Goal: Find specific page/section: Find specific page/section

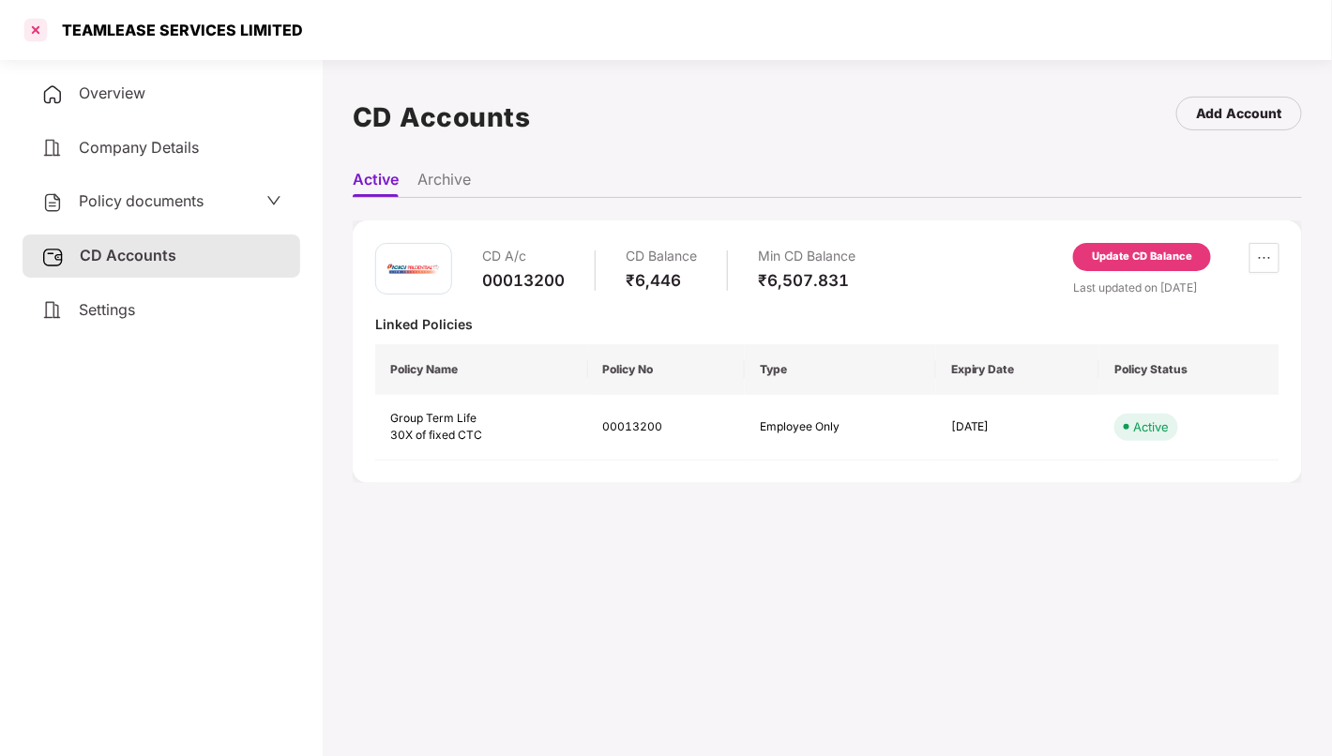
click at [38, 30] on div at bounding box center [36, 30] width 30 height 30
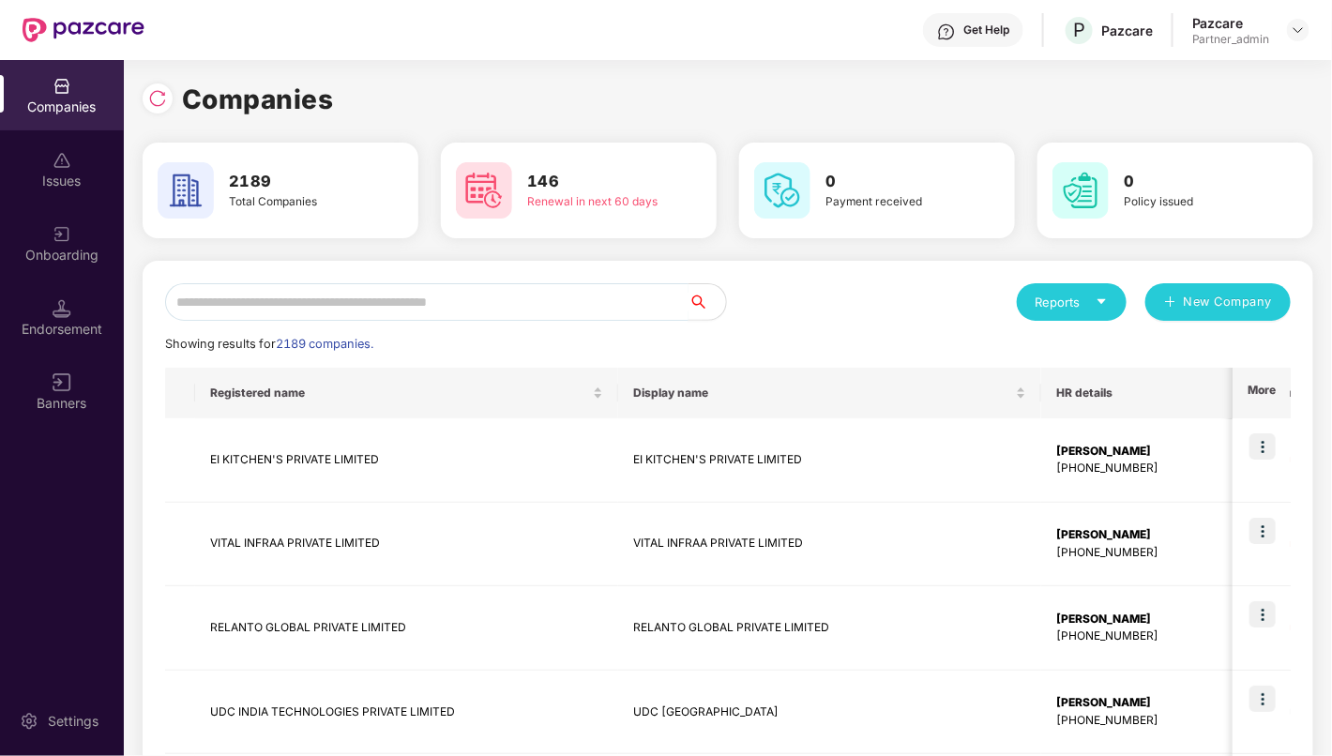
click at [297, 299] on input "text" at bounding box center [426, 302] width 523 height 38
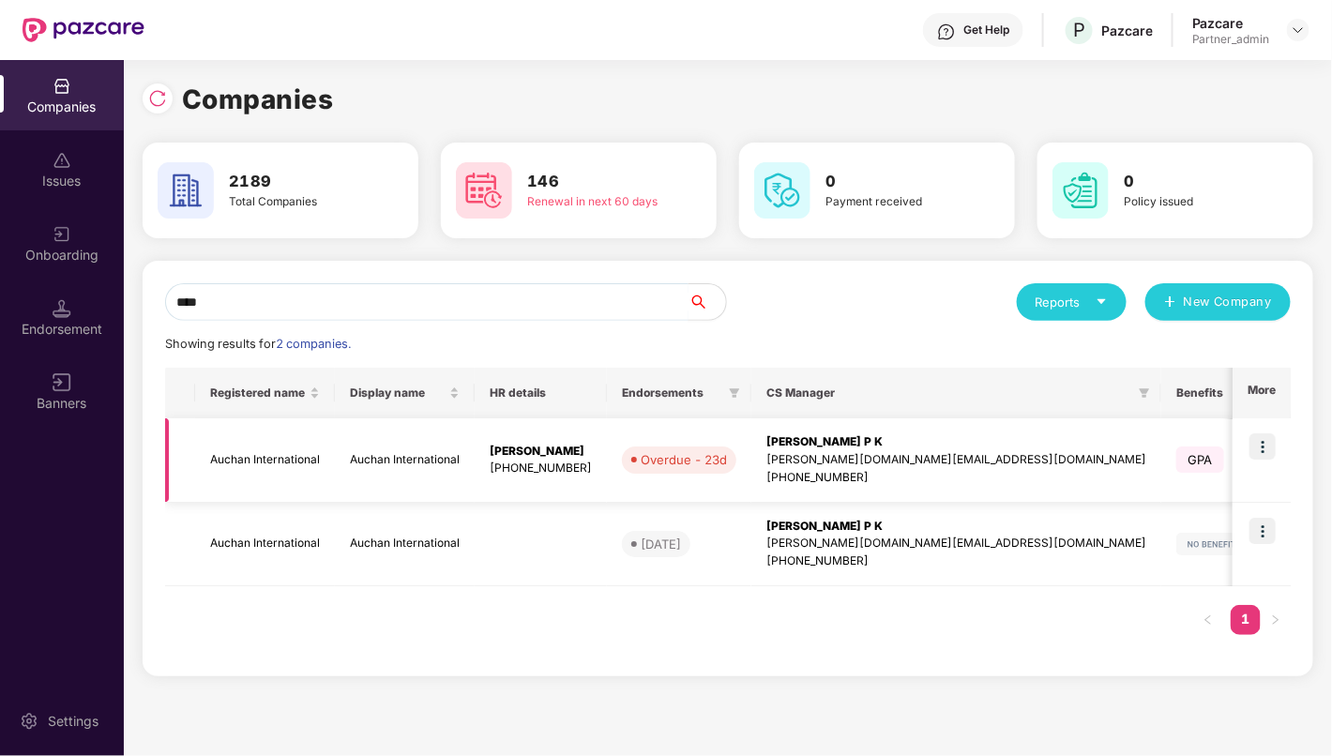
type input "****"
click at [274, 459] on td "Auchan International" at bounding box center [265, 460] width 140 height 84
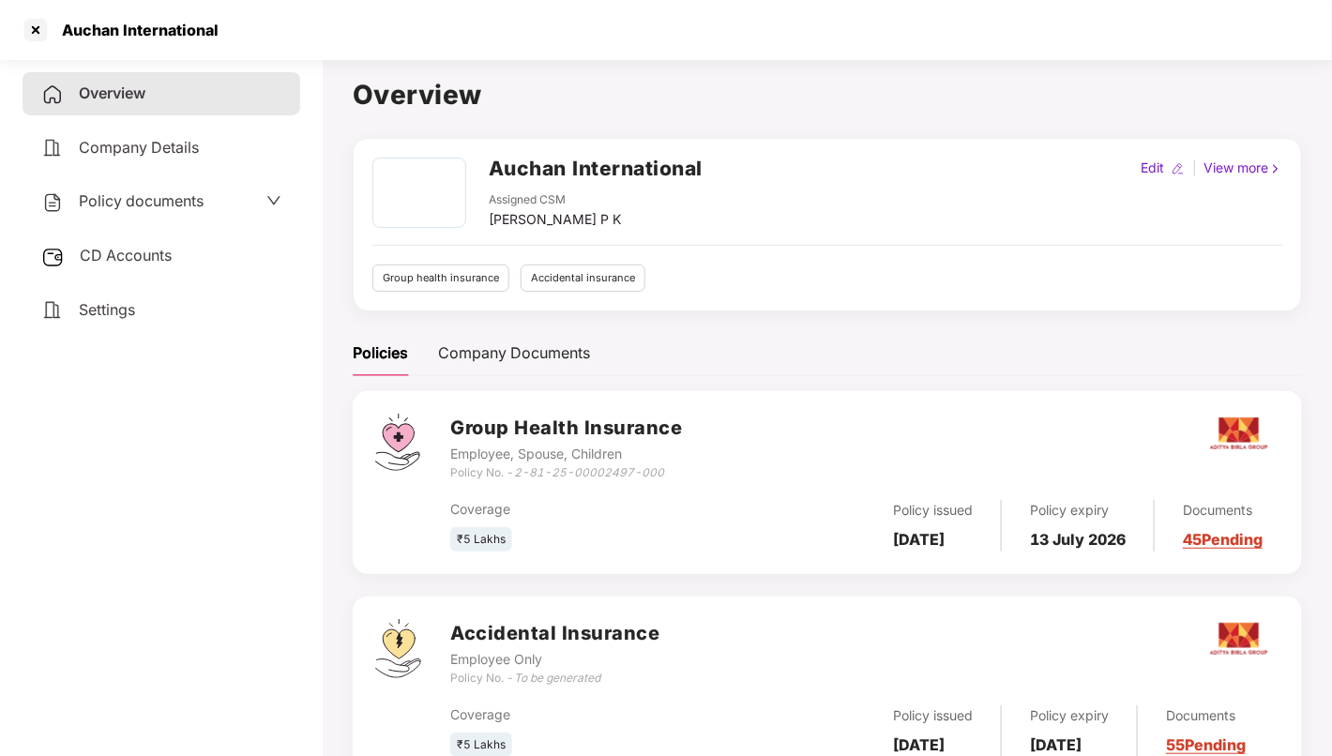
click at [137, 314] on div "Settings" at bounding box center [162, 310] width 278 height 43
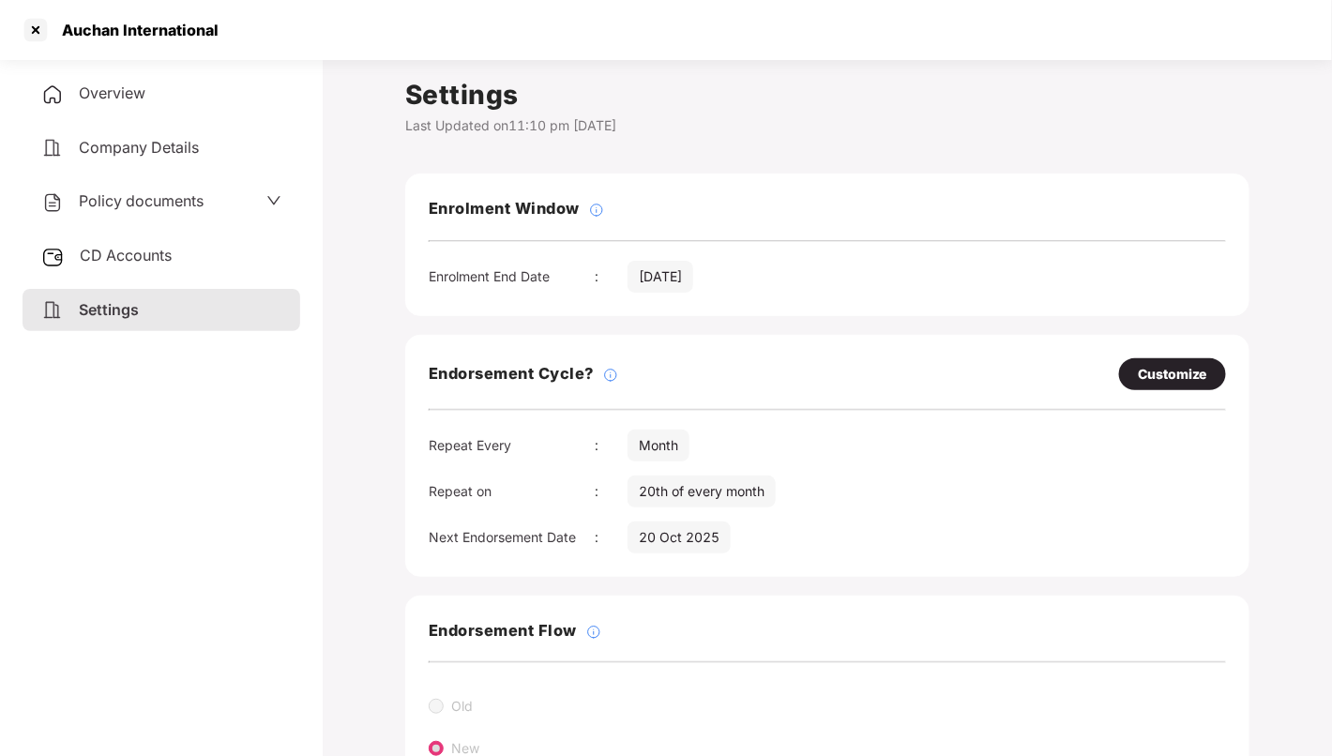
click at [118, 193] on span "Policy documents" at bounding box center [141, 200] width 125 height 19
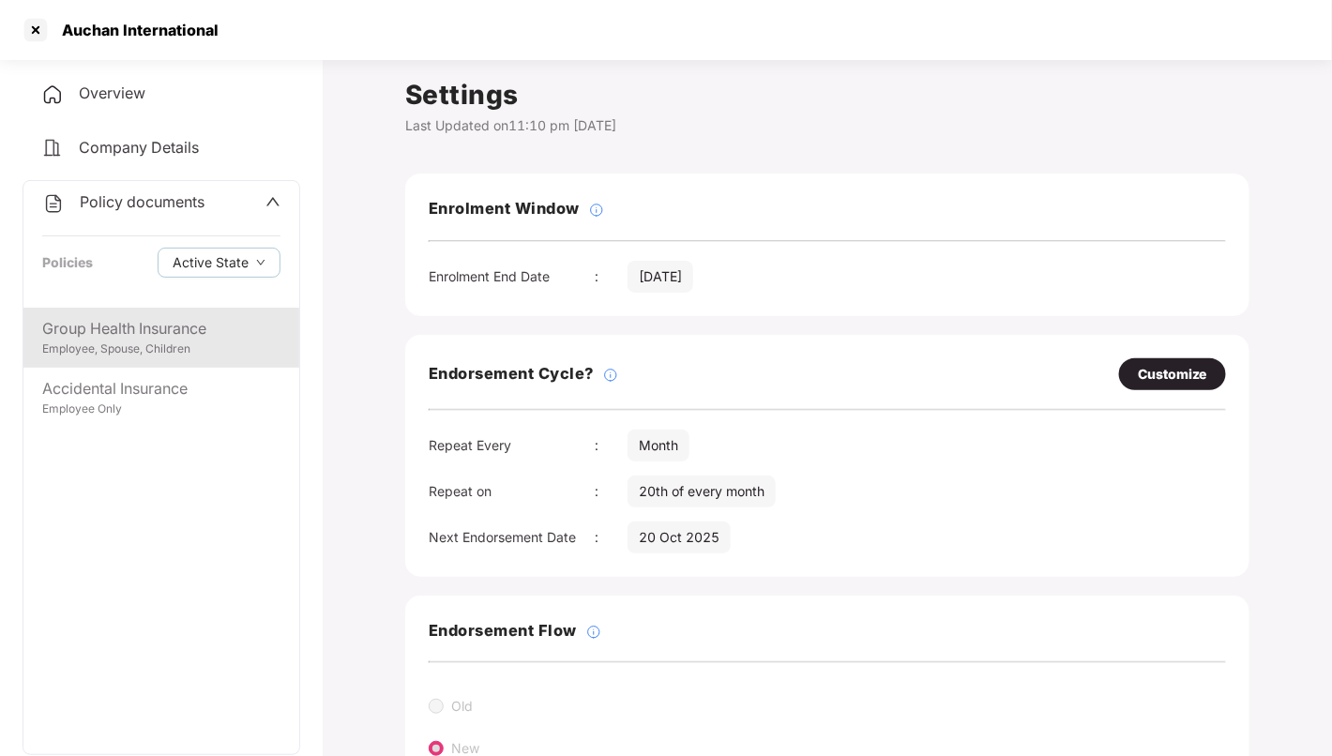
click at [137, 347] on div "Employee, Spouse, Children" at bounding box center [161, 349] width 238 height 18
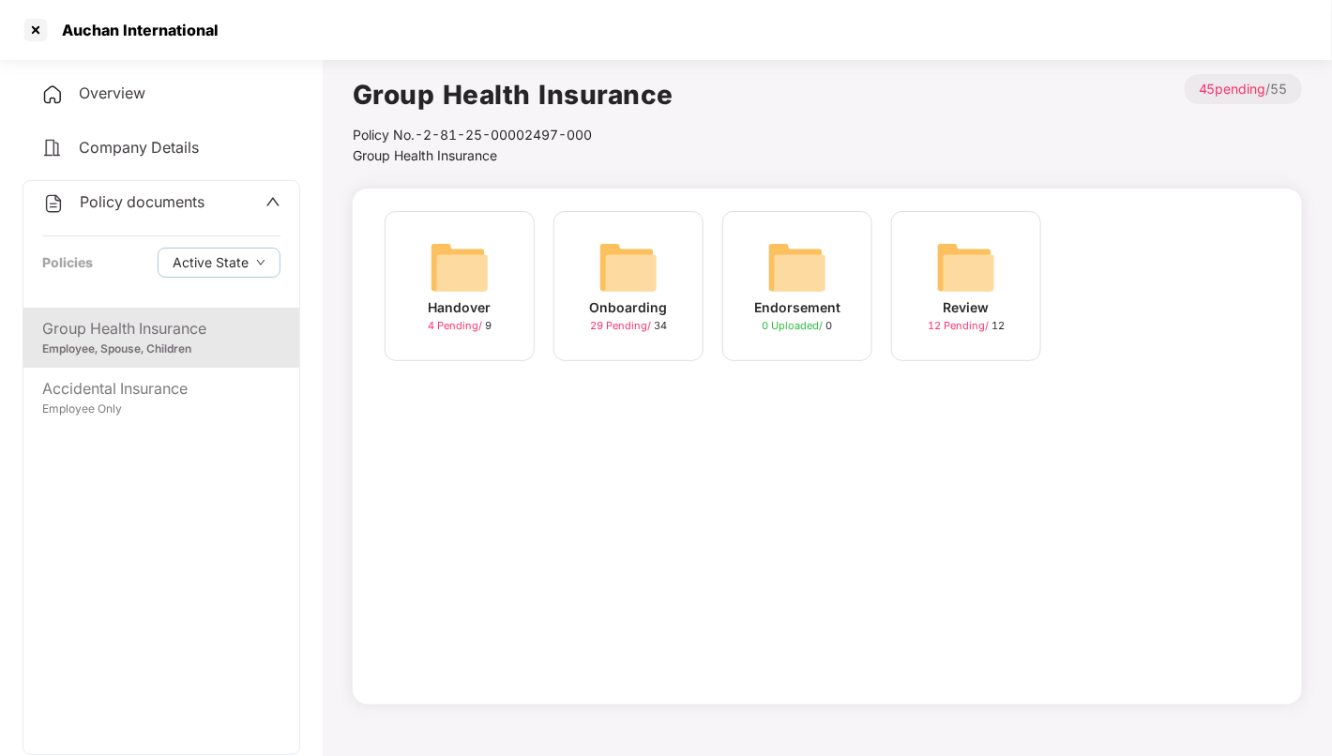
click at [662, 264] on div "Onboarding 29 Pending / 34" at bounding box center [628, 286] width 150 height 150
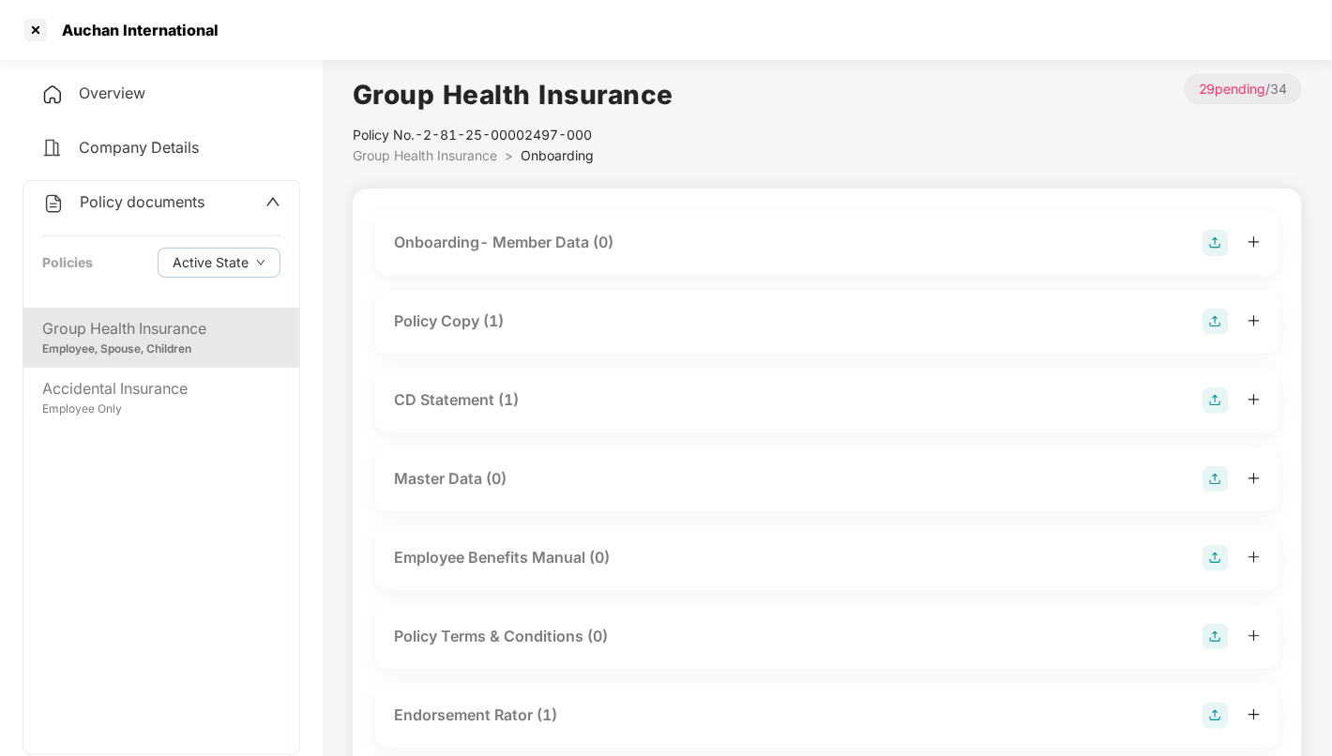
click at [1250, 321] on icon "plus" at bounding box center [1254, 320] width 13 height 13
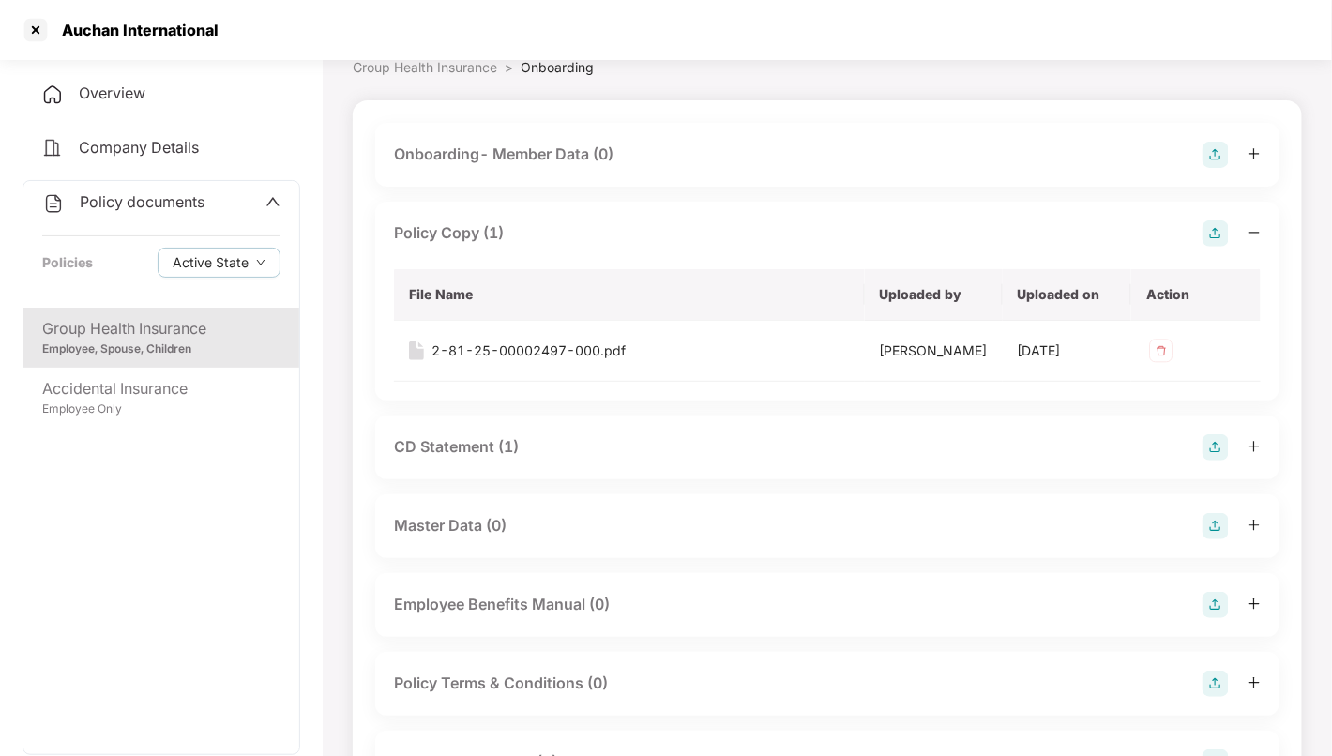
scroll to position [97, 0]
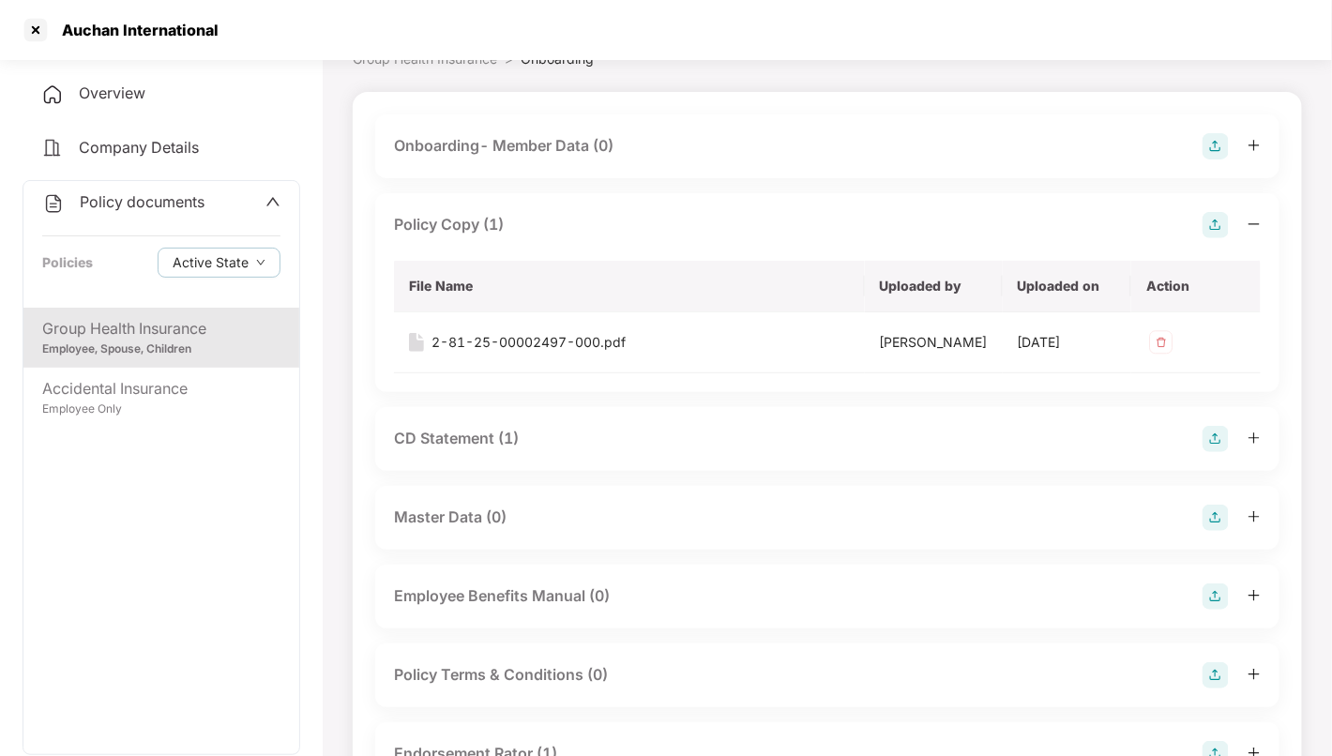
click at [1254, 437] on icon "plus" at bounding box center [1253, 437] width 1 height 10
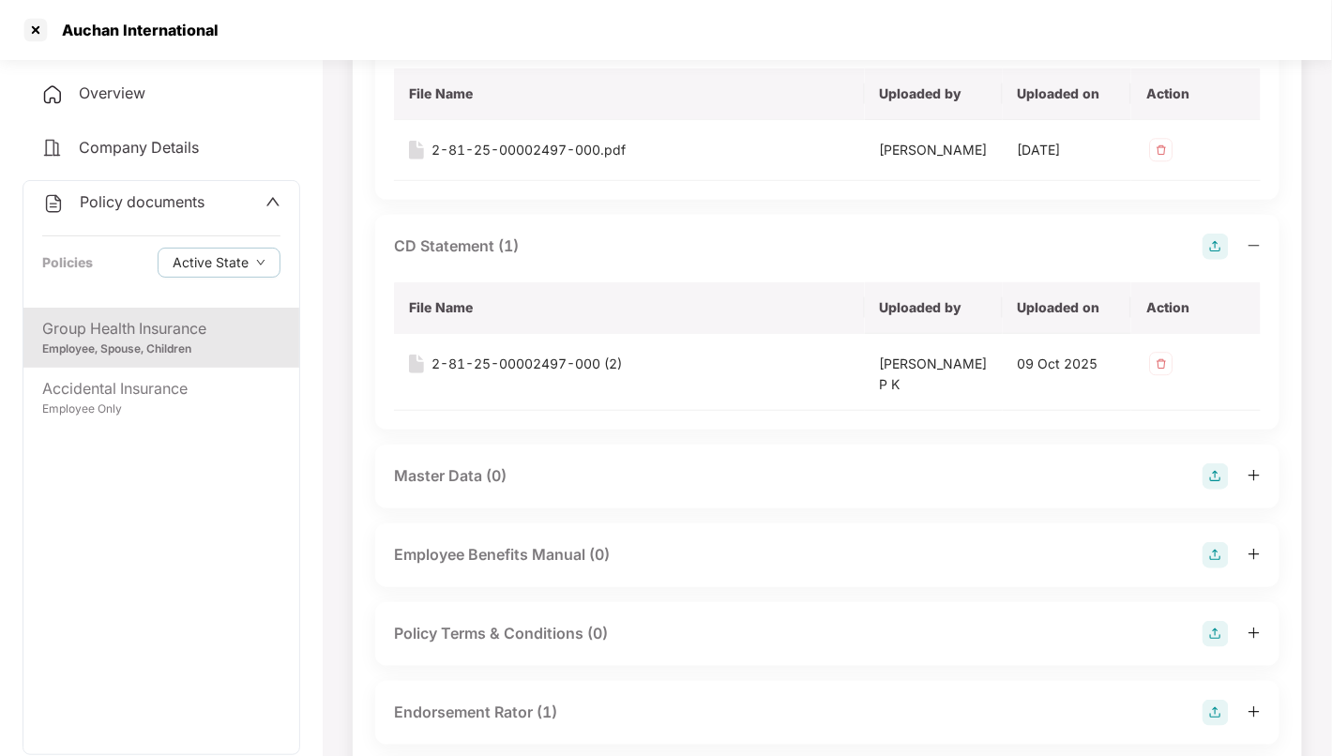
scroll to position [286, 0]
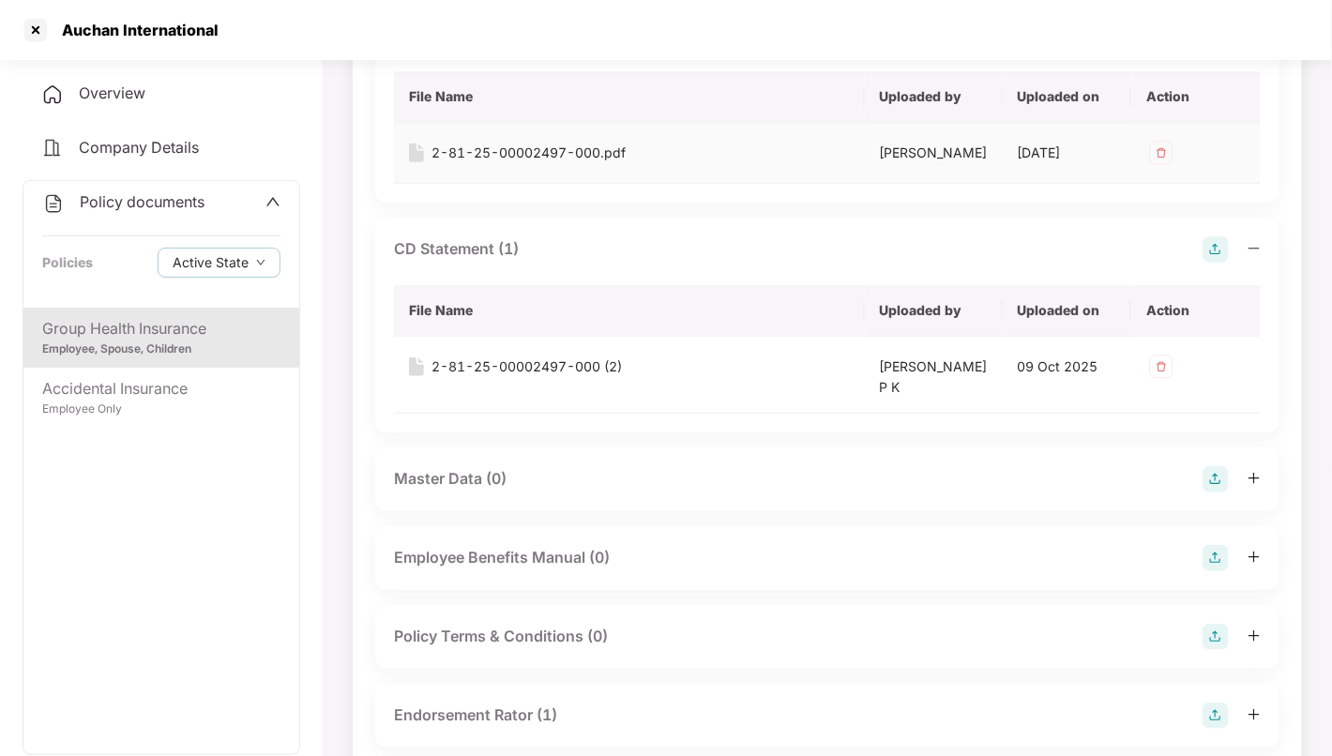
click at [533, 155] on div "2-81-25-00002497-000.pdf" at bounding box center [528, 153] width 194 height 21
click at [564, 366] on div "2-81-25-00002497-000 (2)" at bounding box center [526, 366] width 190 height 21
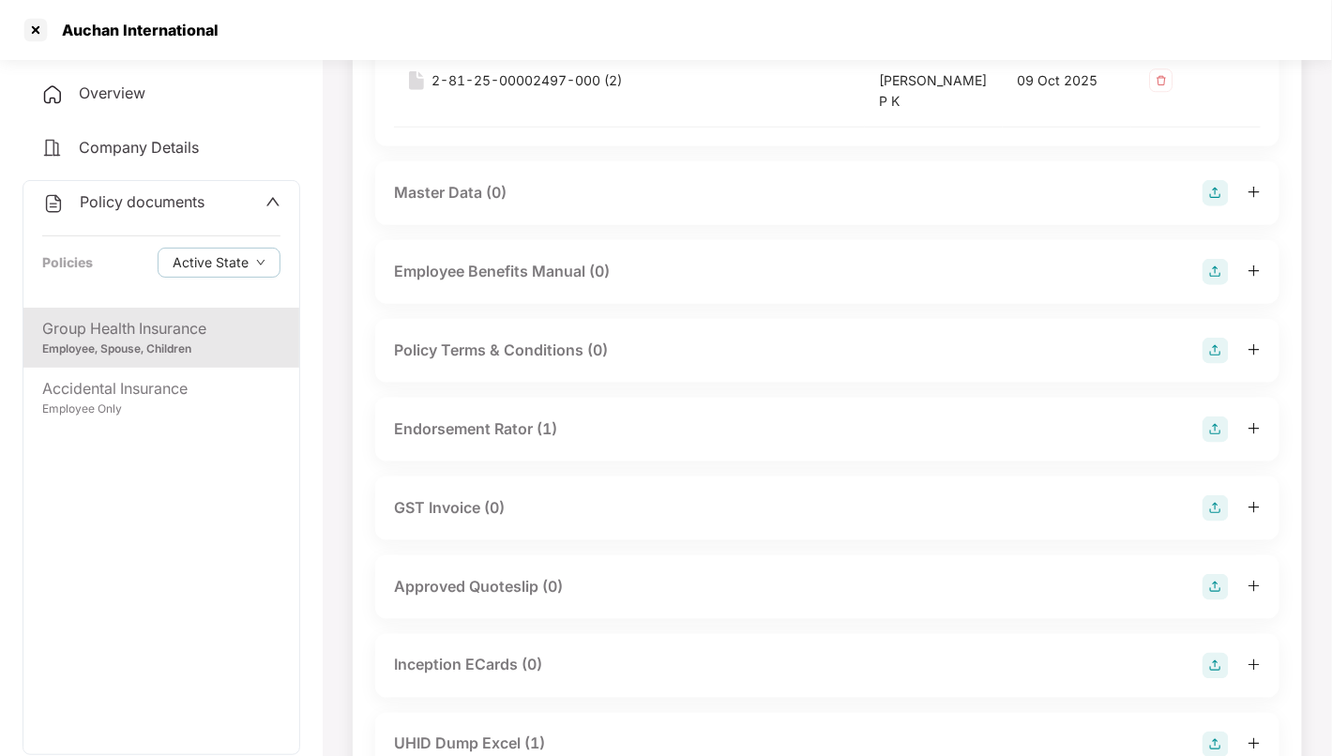
scroll to position [573, 0]
click at [965, 416] on div "Endorsement Rator (1)" at bounding box center [827, 429] width 867 height 26
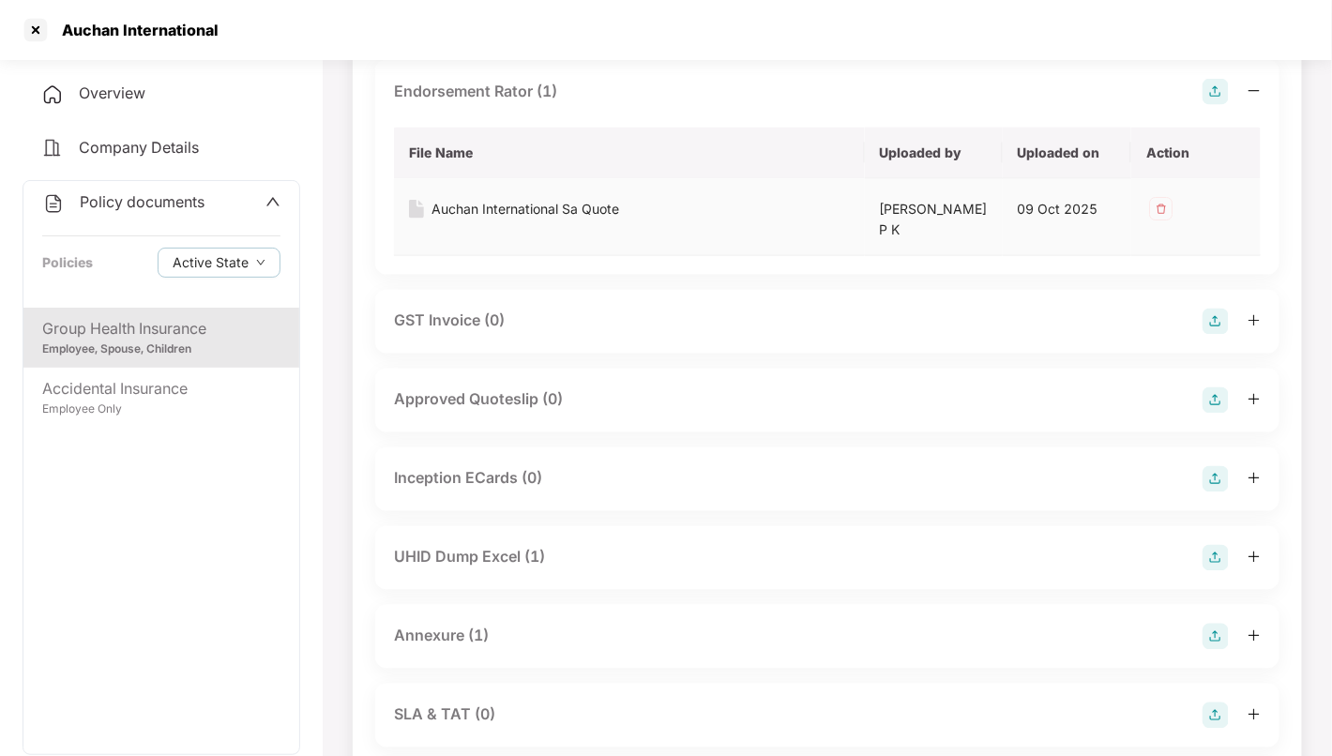
scroll to position [911, 0]
click at [797, 544] on div "UHID Dump Excel (1)" at bounding box center [827, 557] width 867 height 26
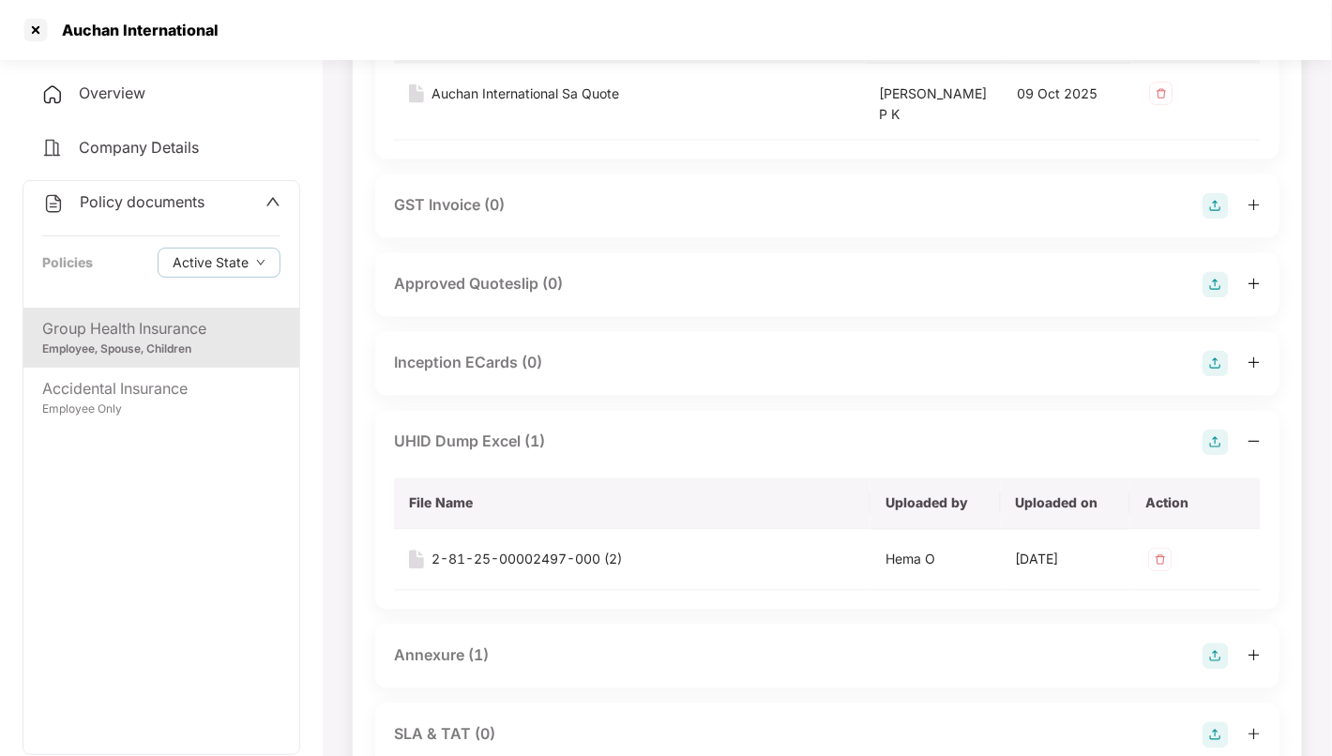
scroll to position [1026, 0]
click at [724, 643] on div "Annexure (1)" at bounding box center [827, 656] width 867 height 26
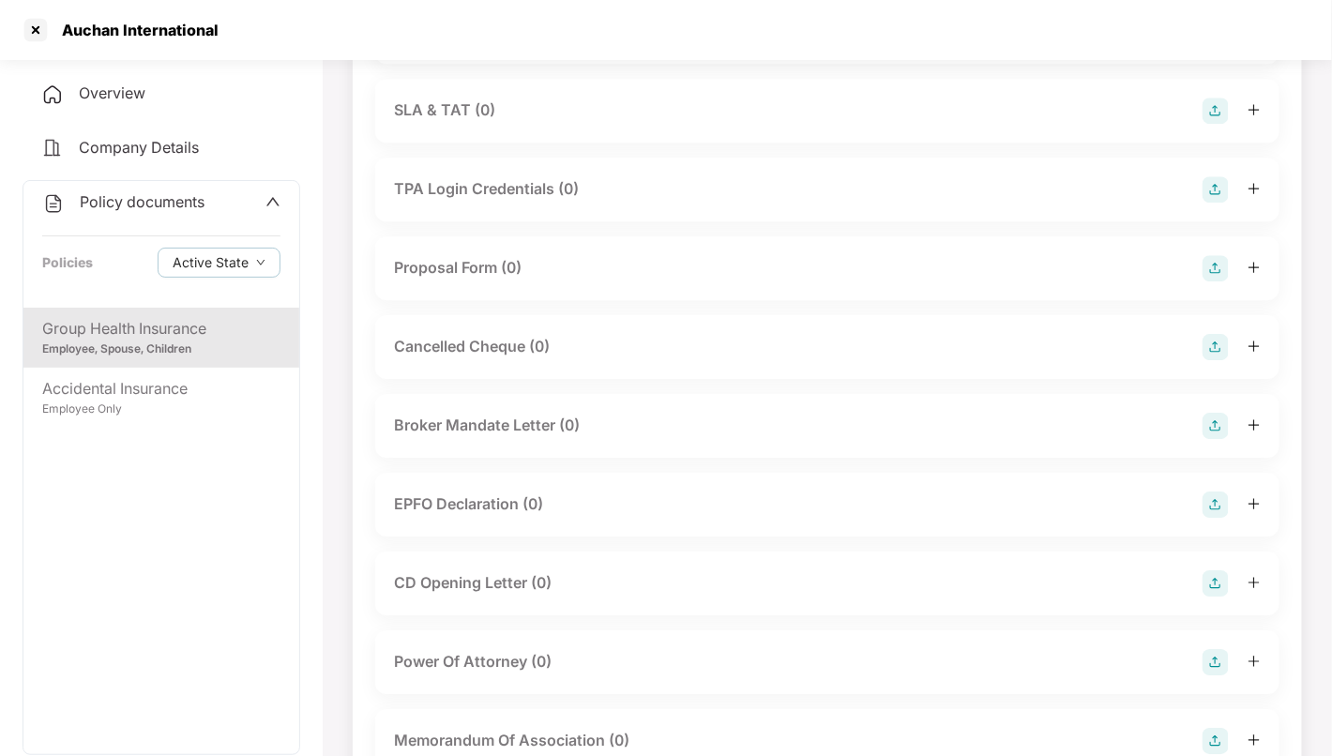
scroll to position [1786, 0]
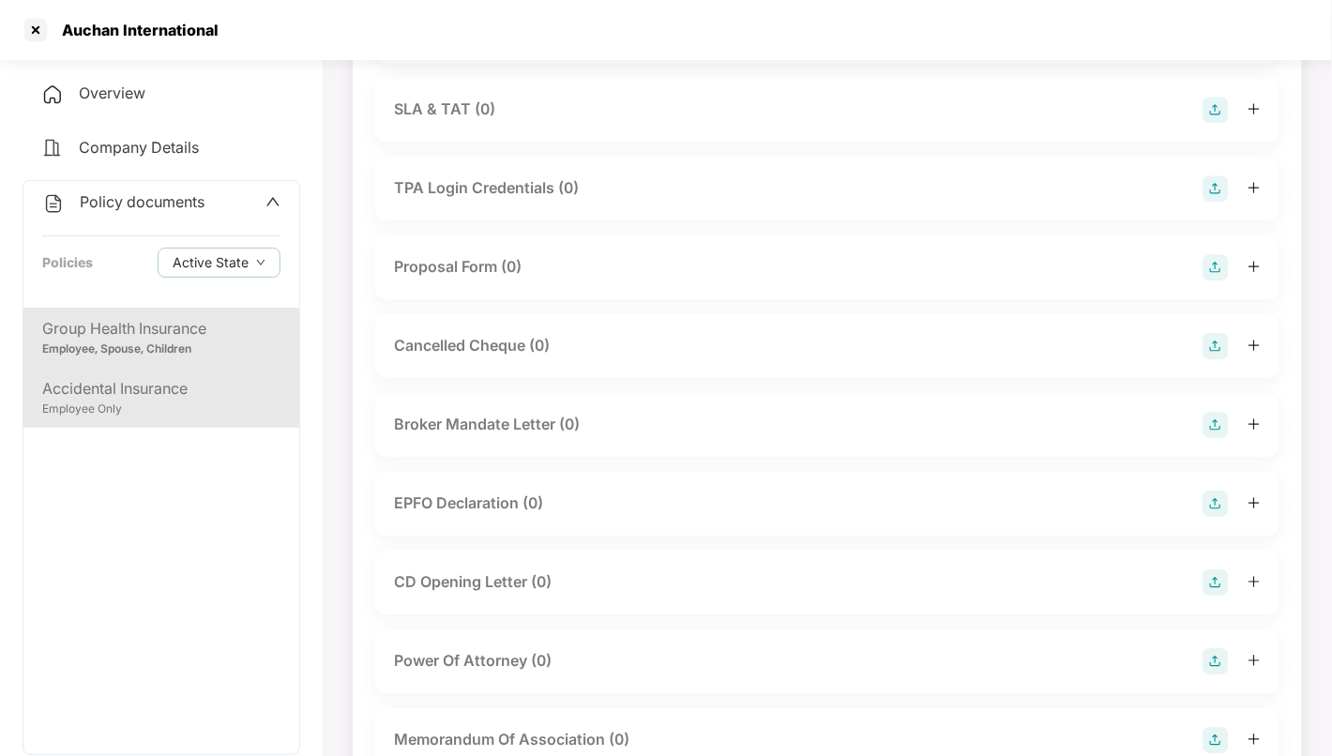
click at [180, 380] on div "Accidental Insurance" at bounding box center [161, 388] width 238 height 23
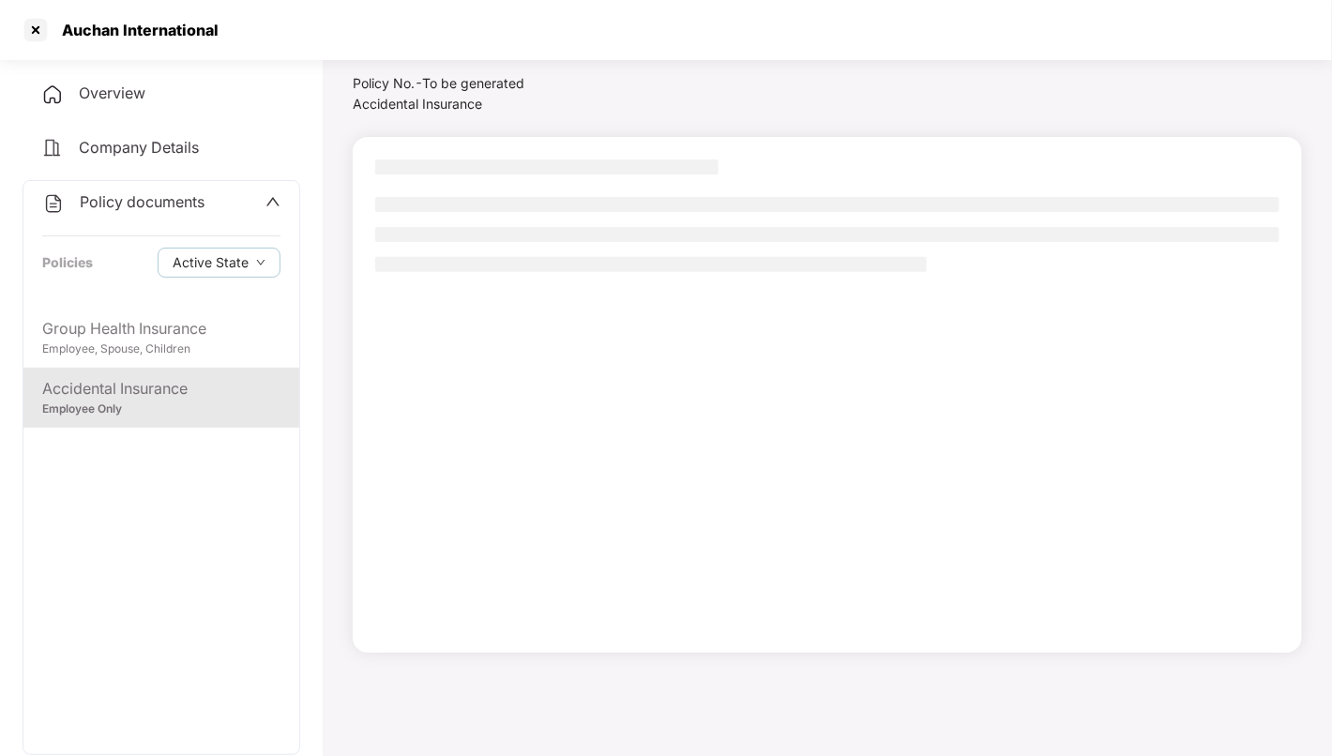
scroll to position [52, 0]
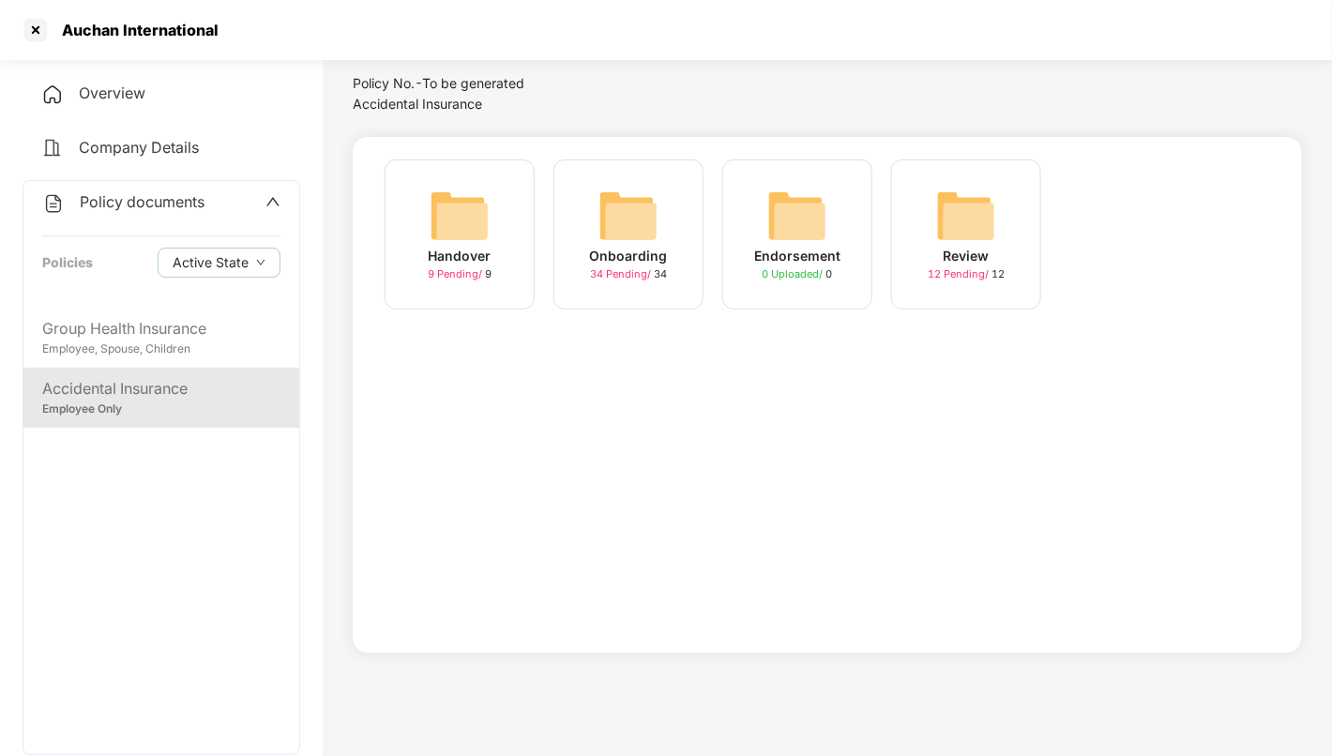
click at [626, 208] on img at bounding box center [628, 216] width 60 height 60
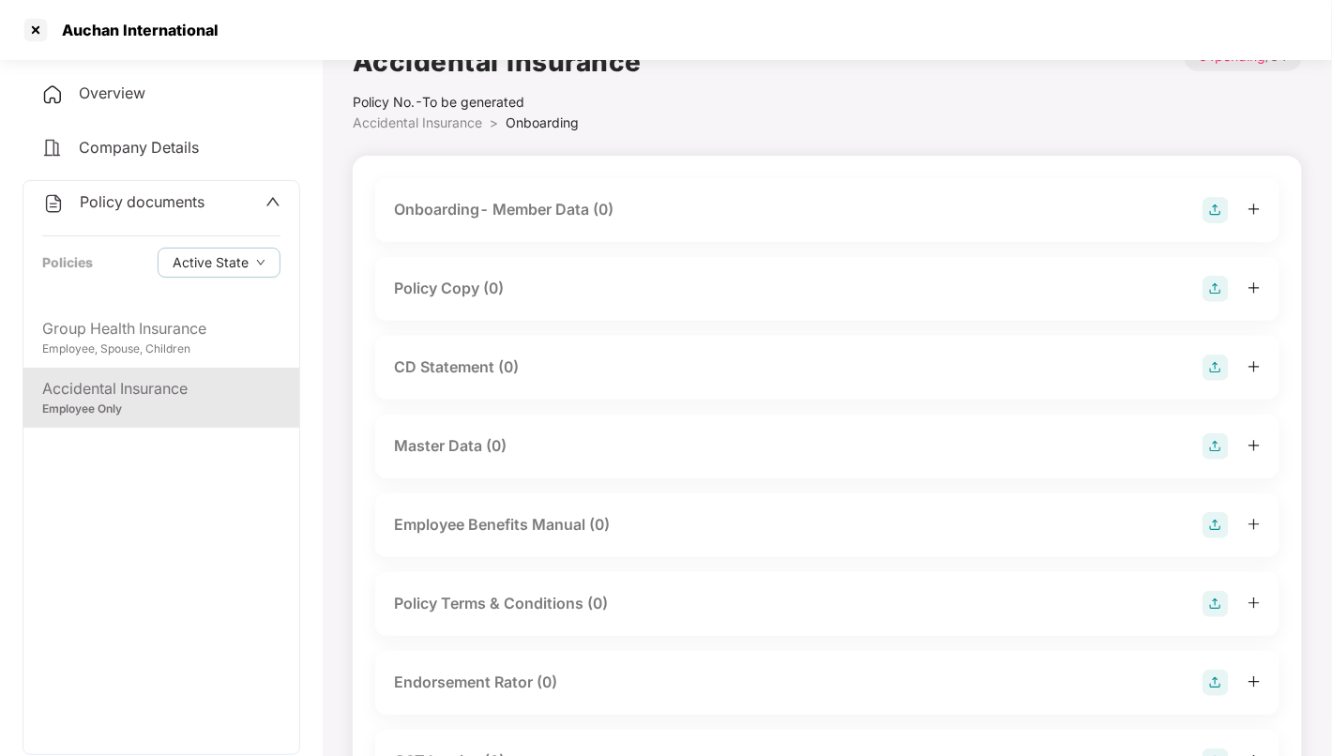
scroll to position [0, 0]
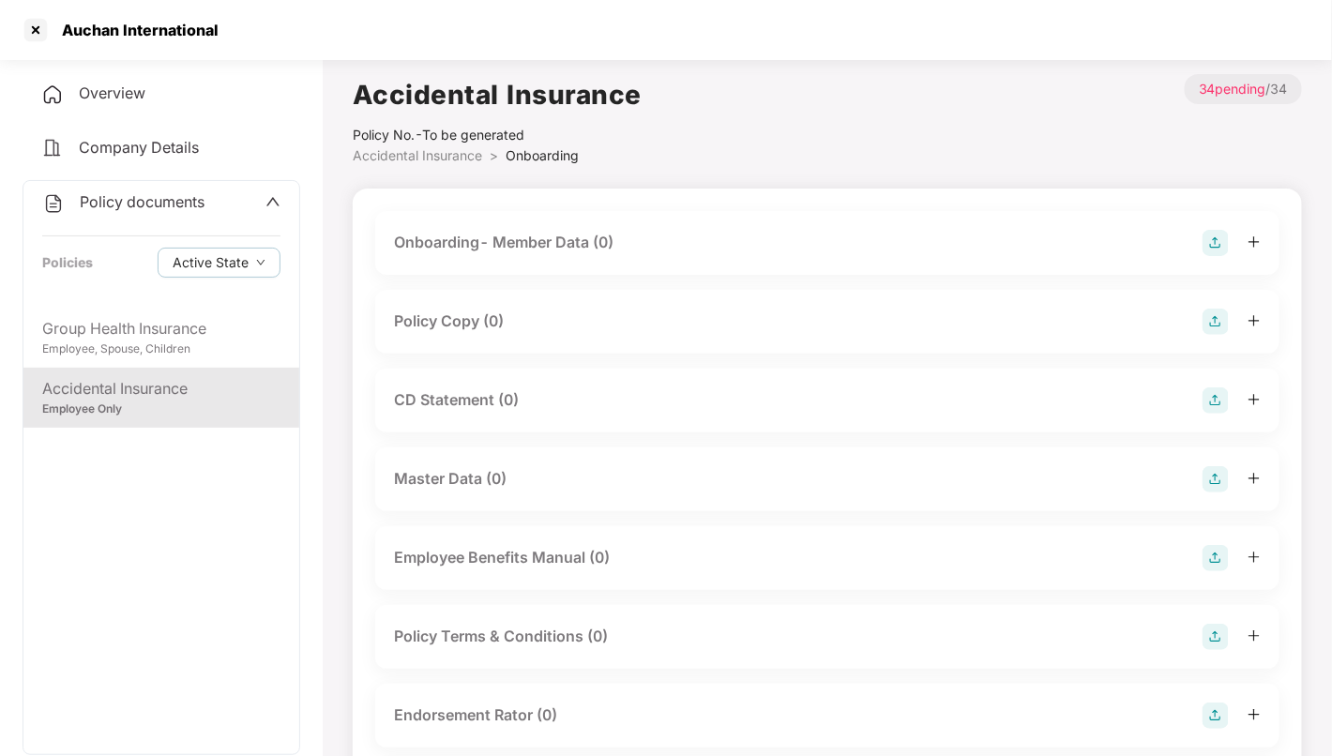
click at [232, 195] on div "Policy documents" at bounding box center [161, 202] width 238 height 24
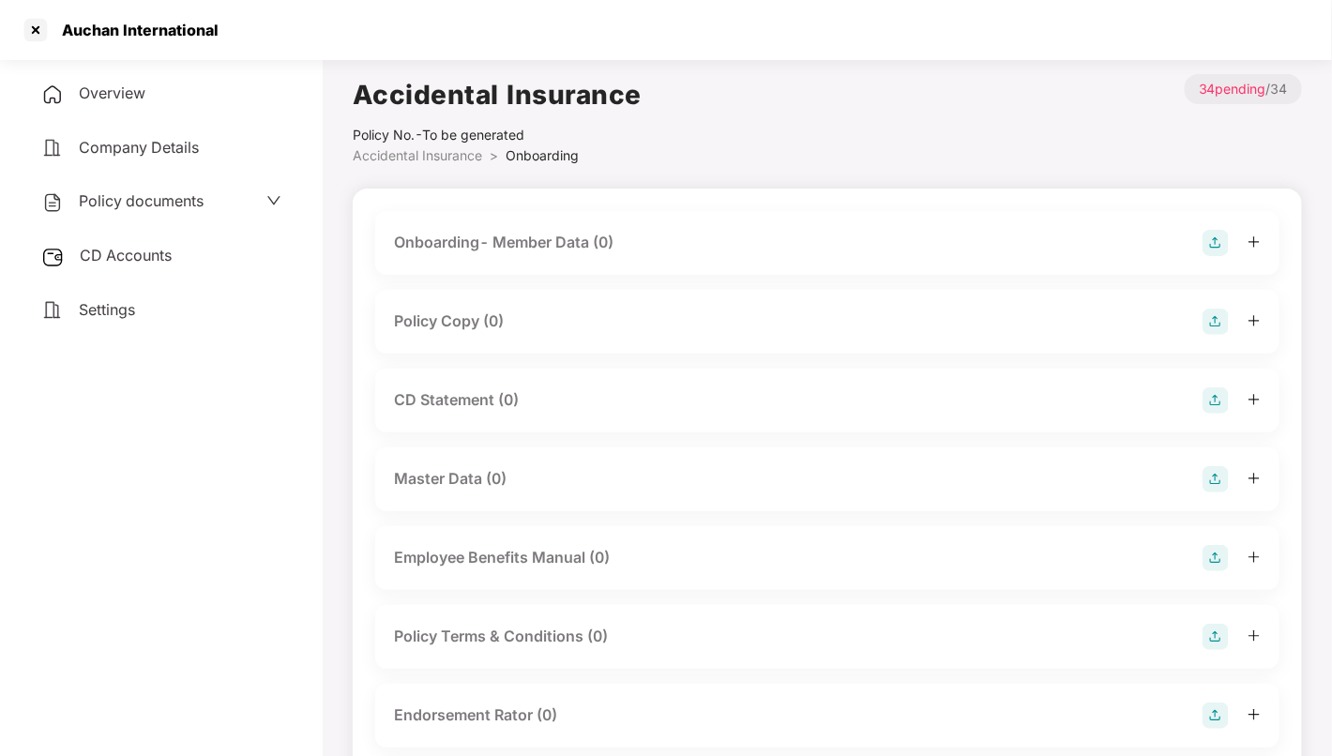
click at [186, 87] on div "Overview" at bounding box center [162, 93] width 278 height 43
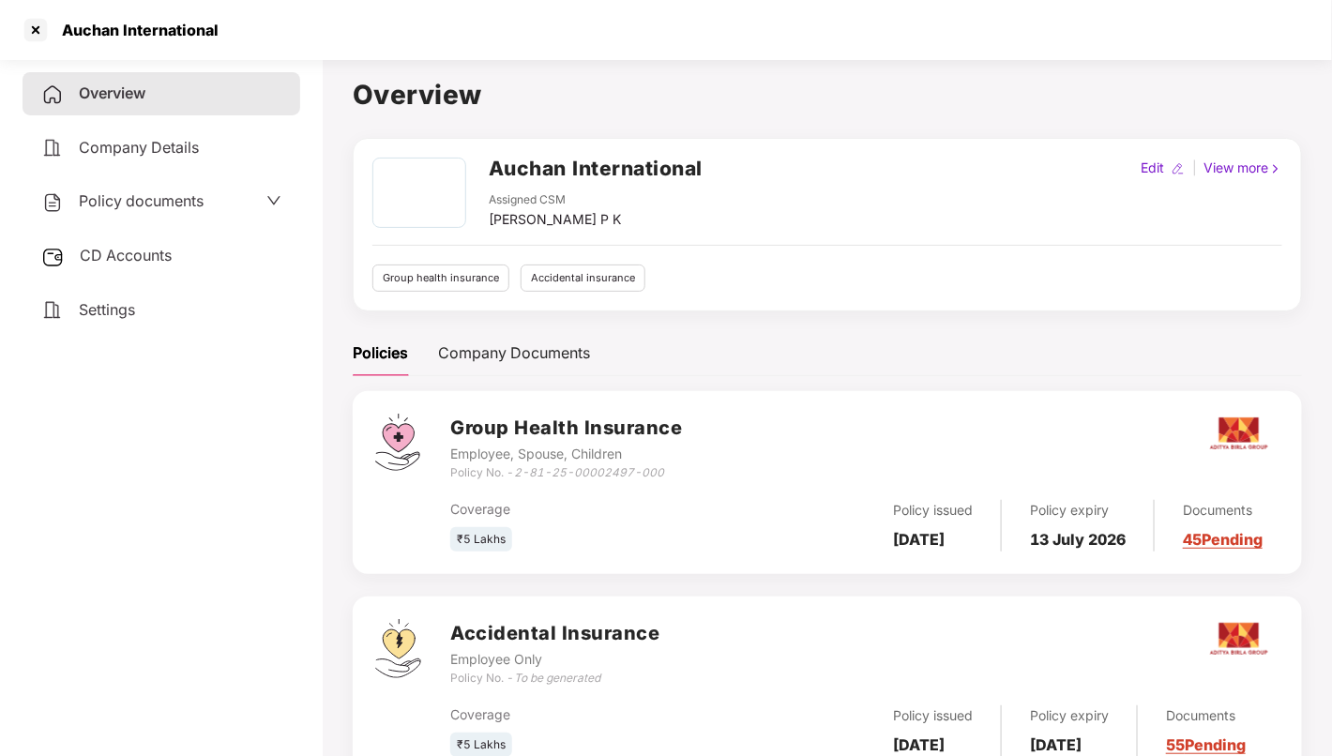
scroll to position [76, 0]
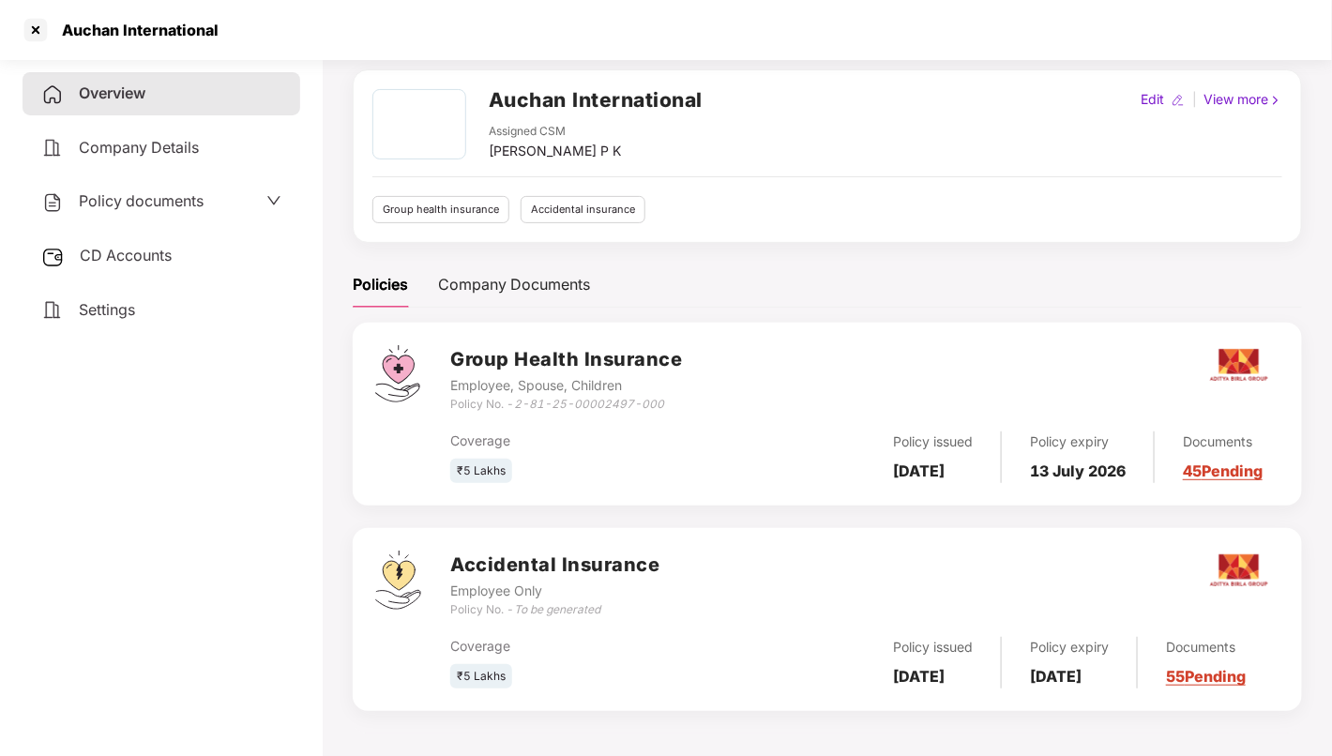
click at [162, 259] on span "CD Accounts" at bounding box center [126, 255] width 92 height 19
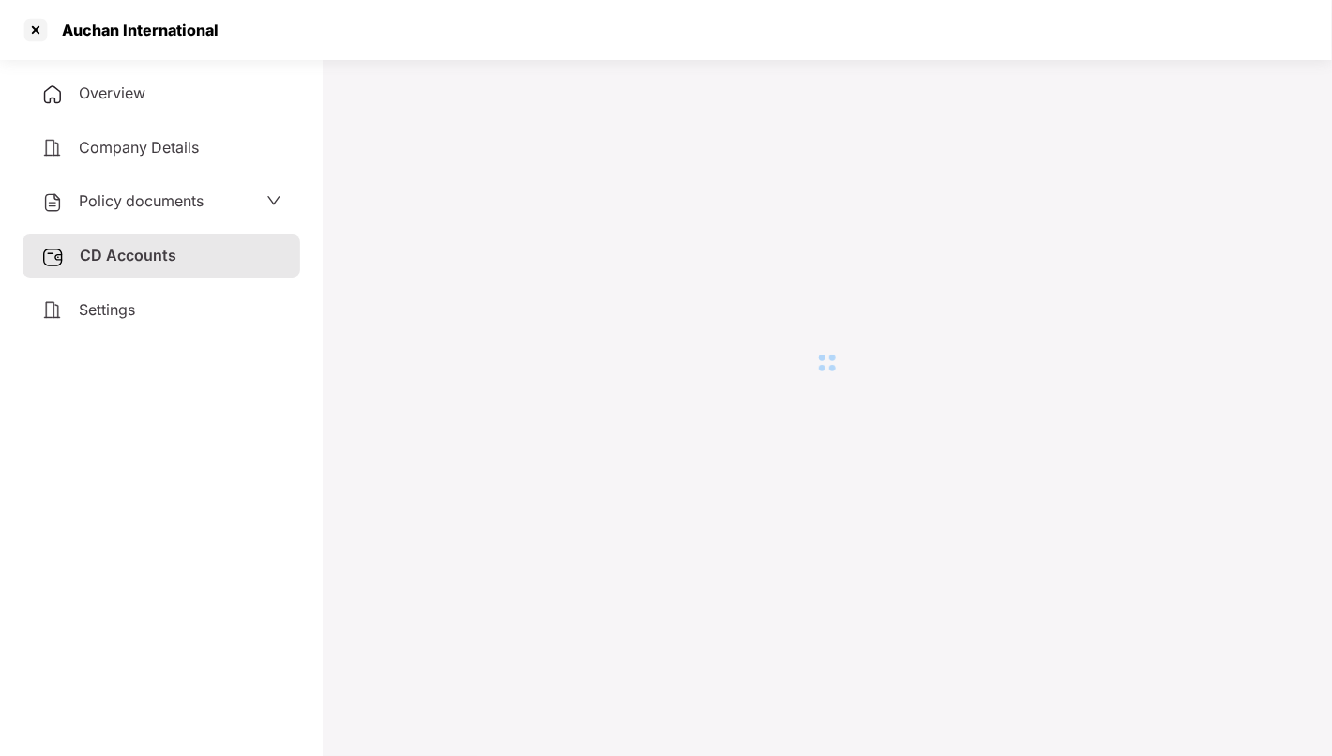
scroll to position [52, 0]
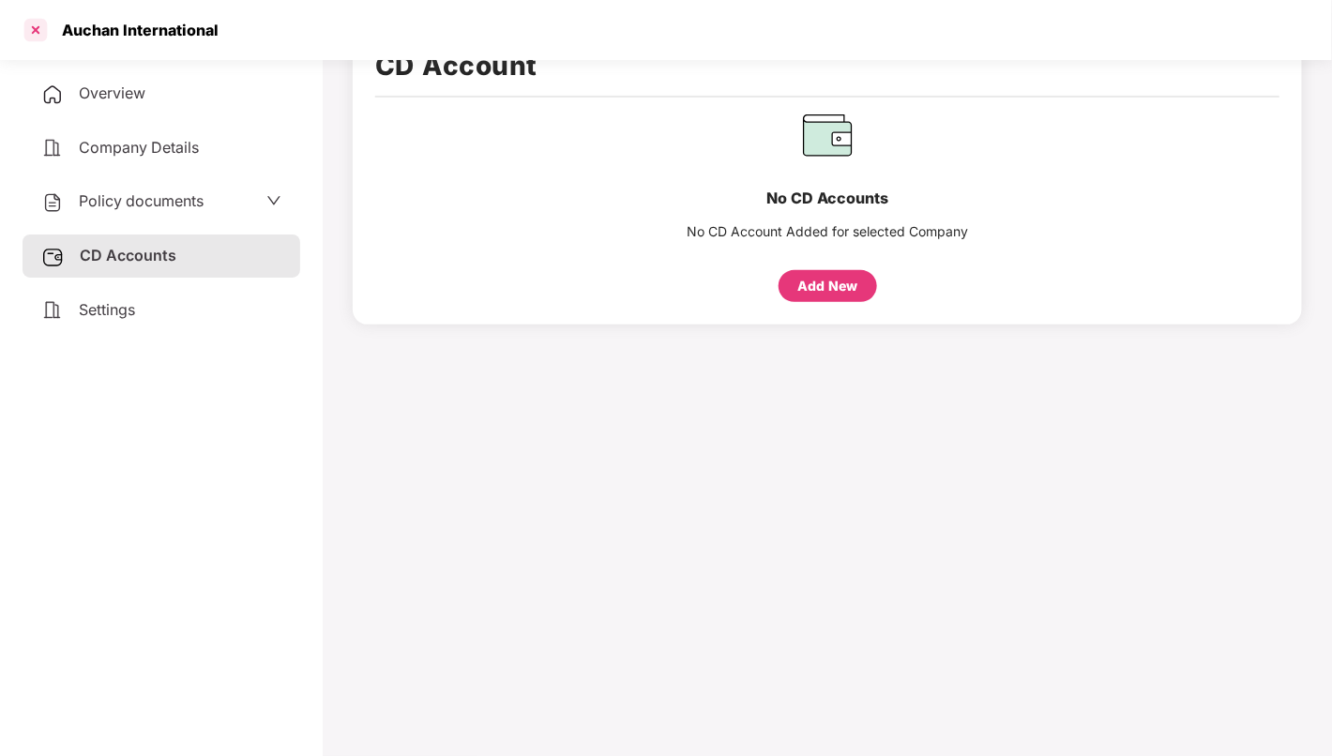
click at [38, 32] on div at bounding box center [36, 30] width 30 height 30
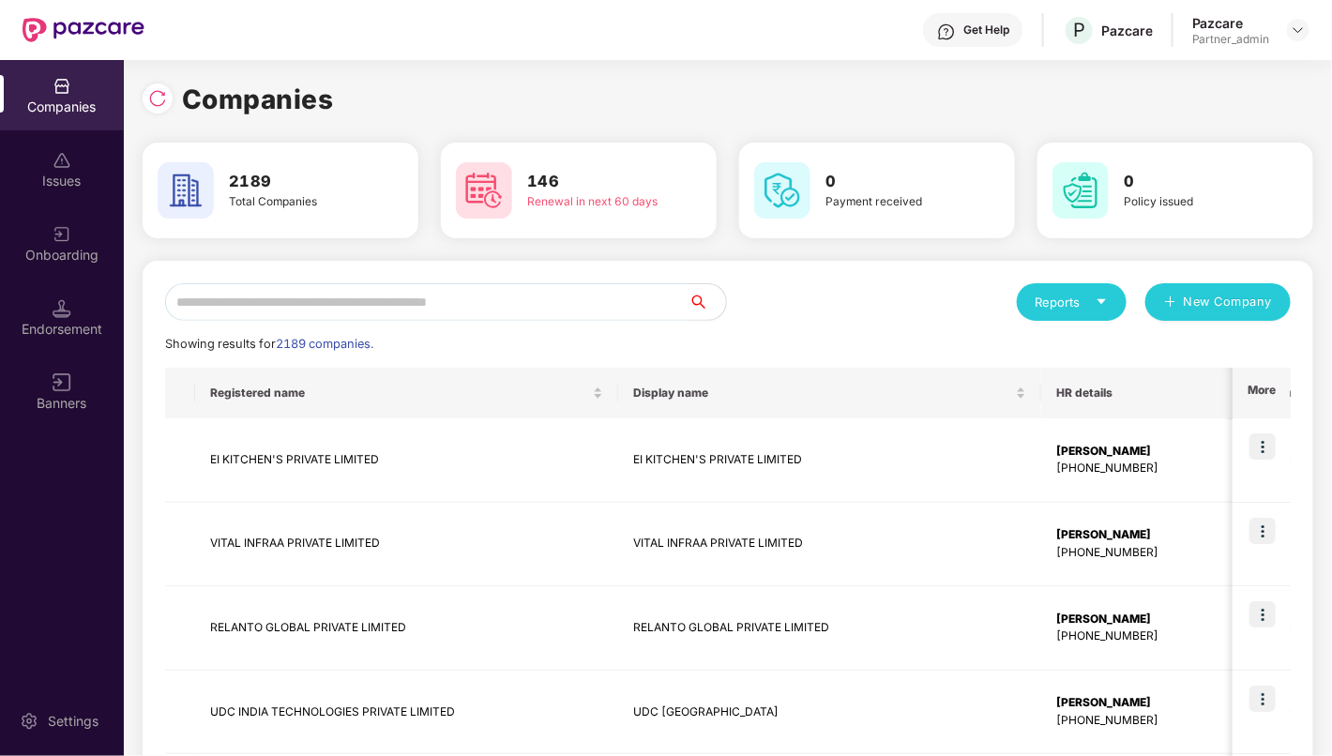
scroll to position [0, 0]
click at [527, 304] on input "*" at bounding box center [426, 302] width 523 height 38
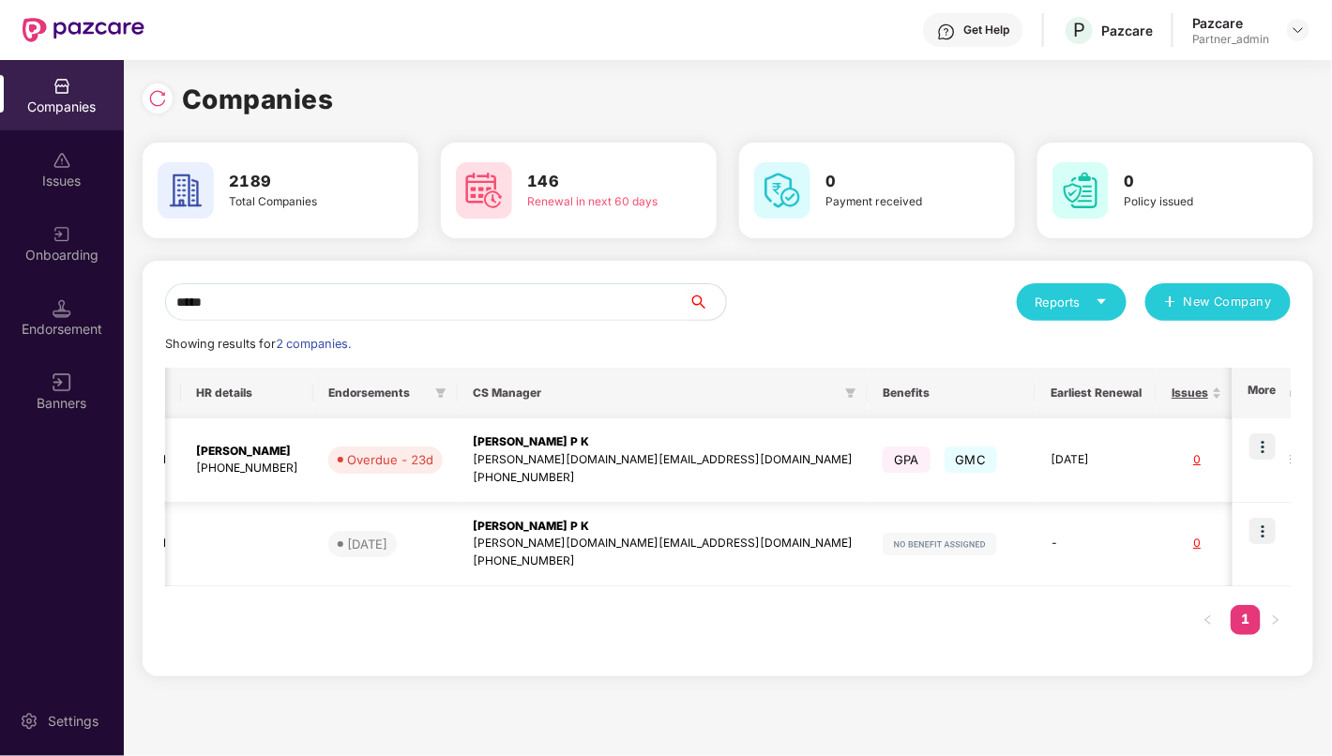
scroll to position [0, 1]
type input "*****"
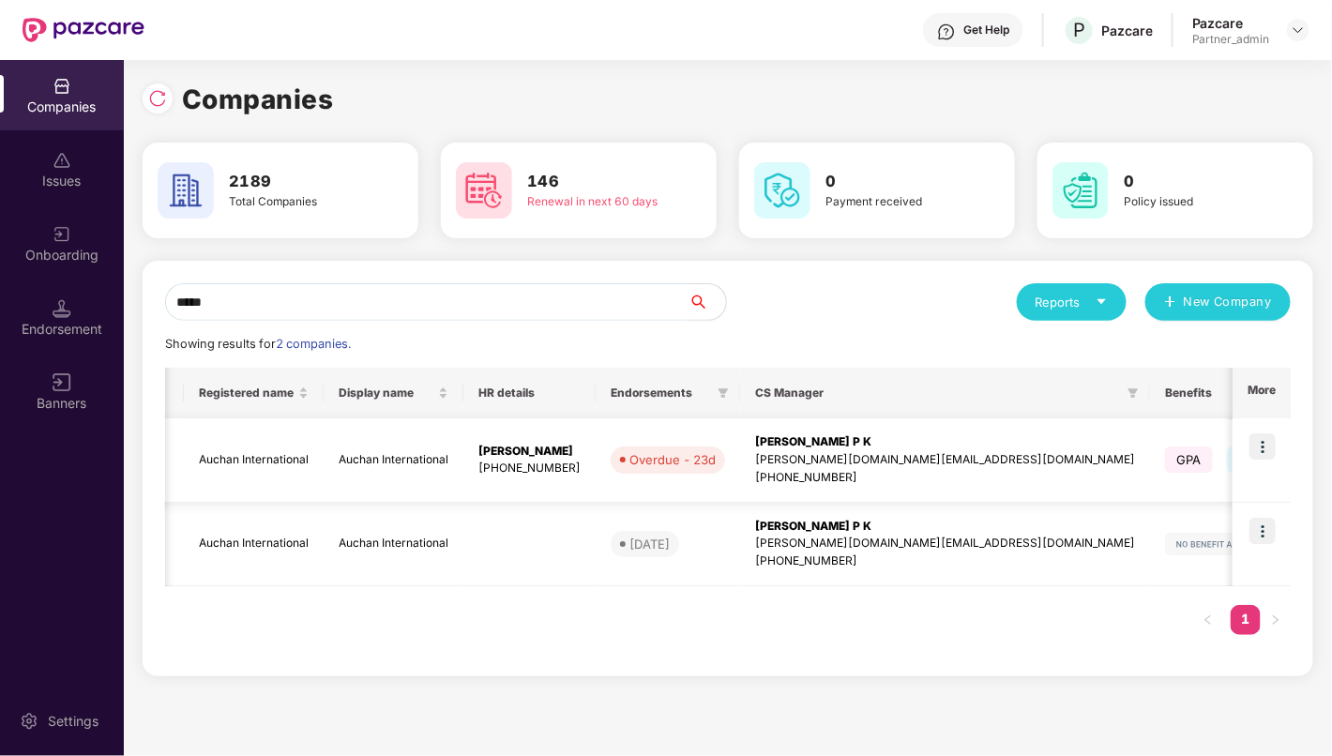
scroll to position [0, 0]
